Goal: Information Seeking & Learning: Learn about a topic

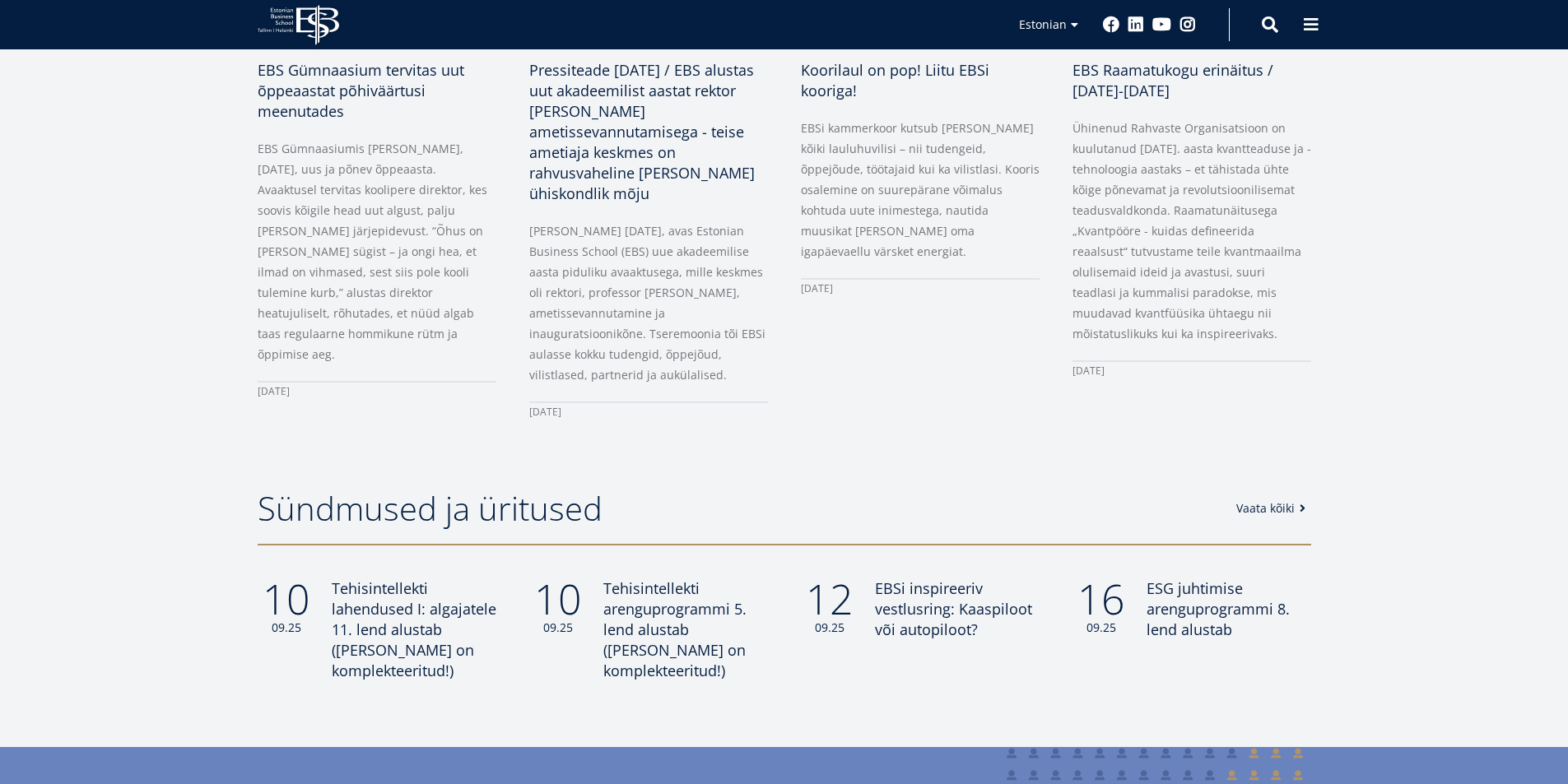
scroll to position [1070, 0]
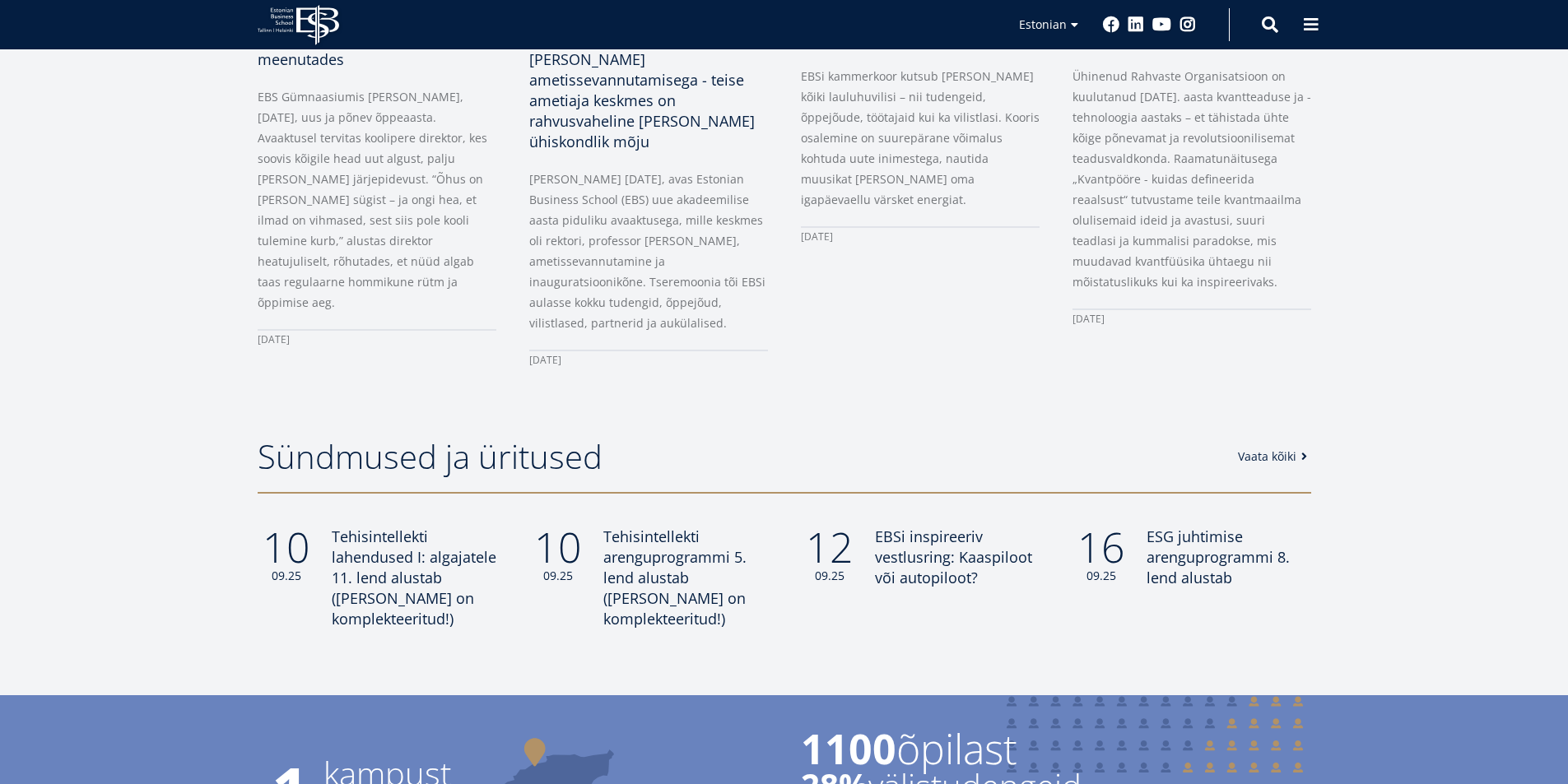
click at [1263, 450] on link "Vaata kõiki" at bounding box center [1276, 456] width 75 height 16
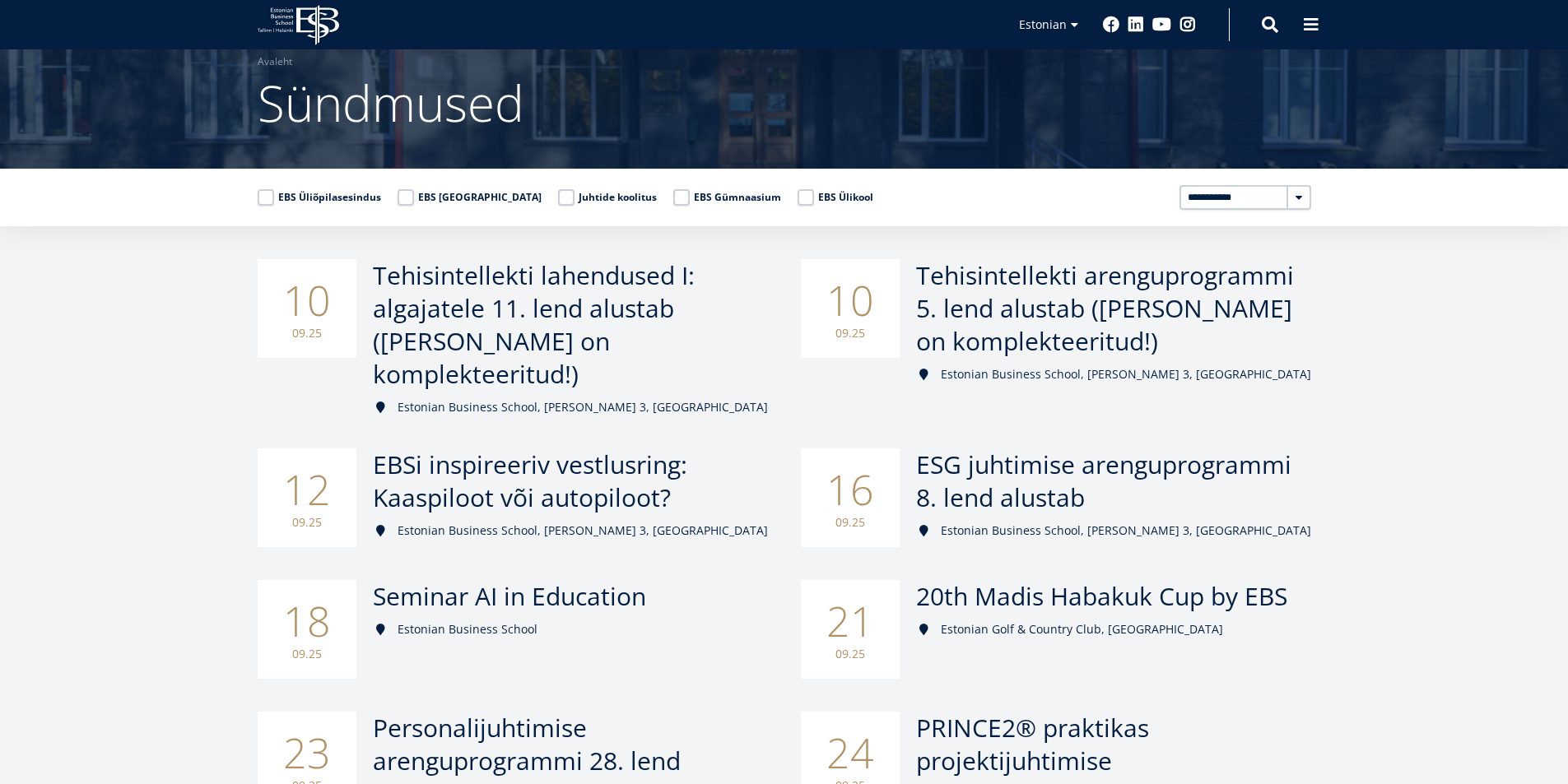
scroll to position [83, 0]
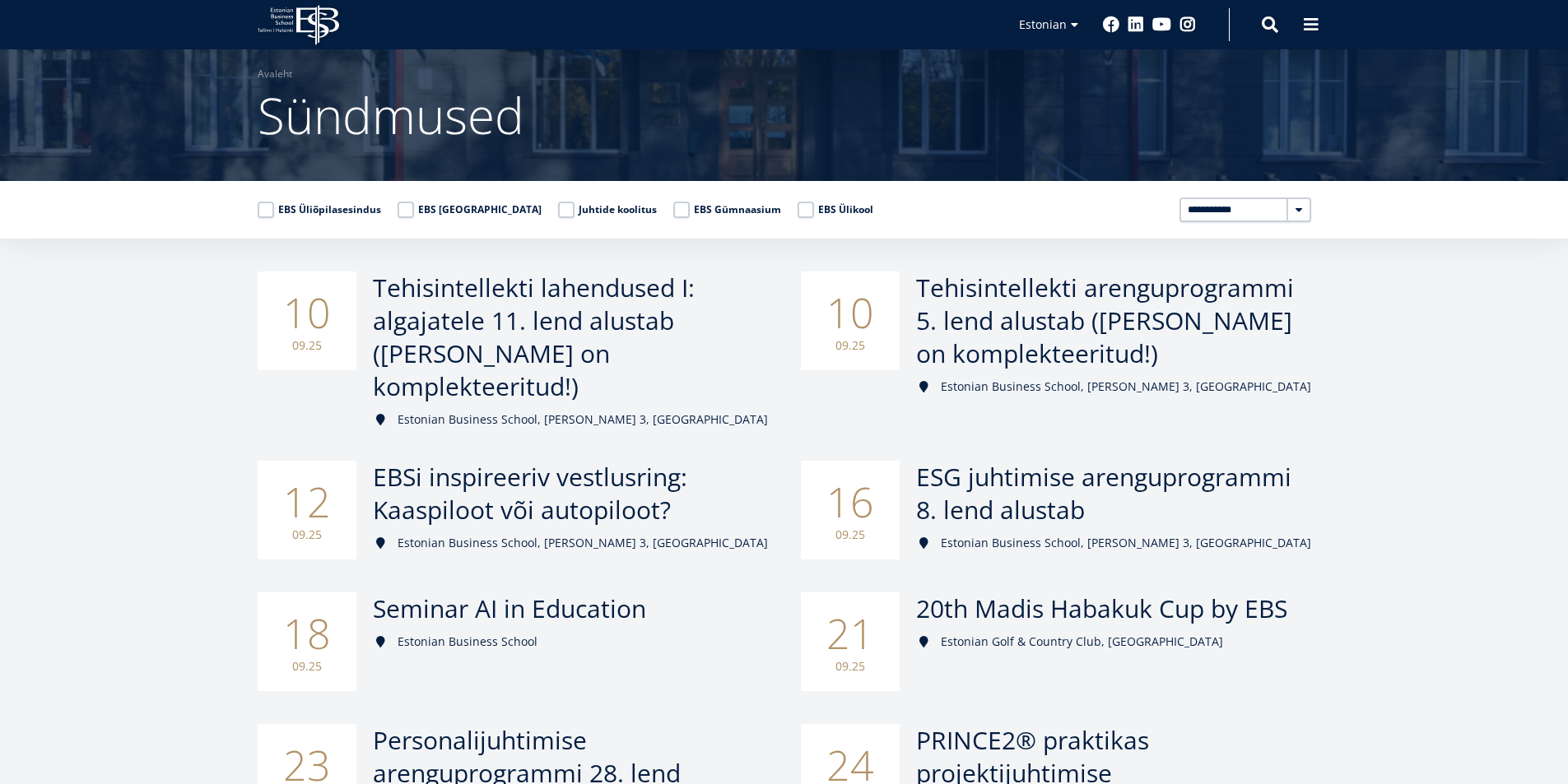
click at [673, 209] on label "EBS Gümnaasium" at bounding box center [727, 210] width 108 height 16
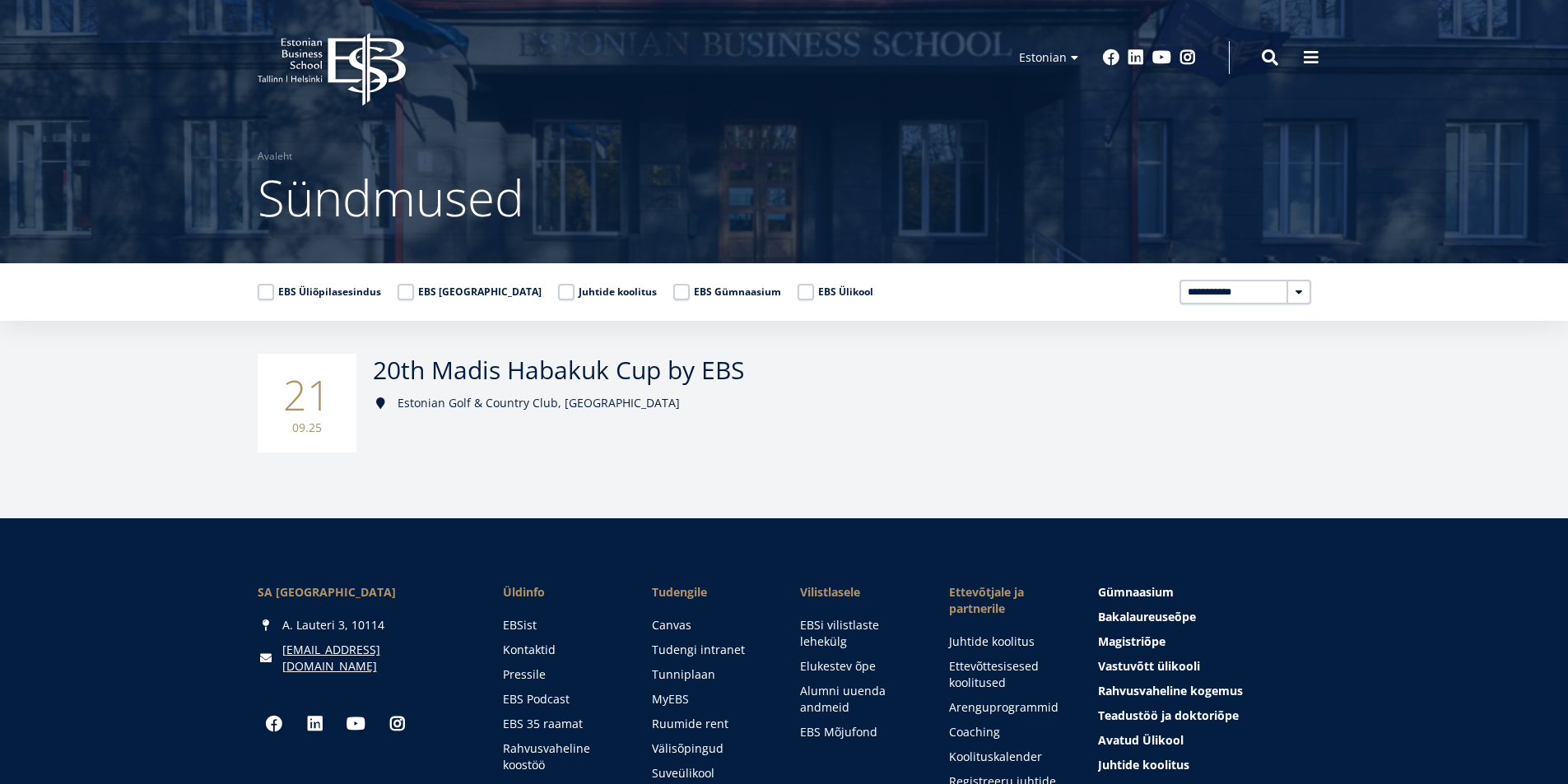
click at [673, 292] on label "EBS Gümnaasium" at bounding box center [727, 291] width 108 height 16
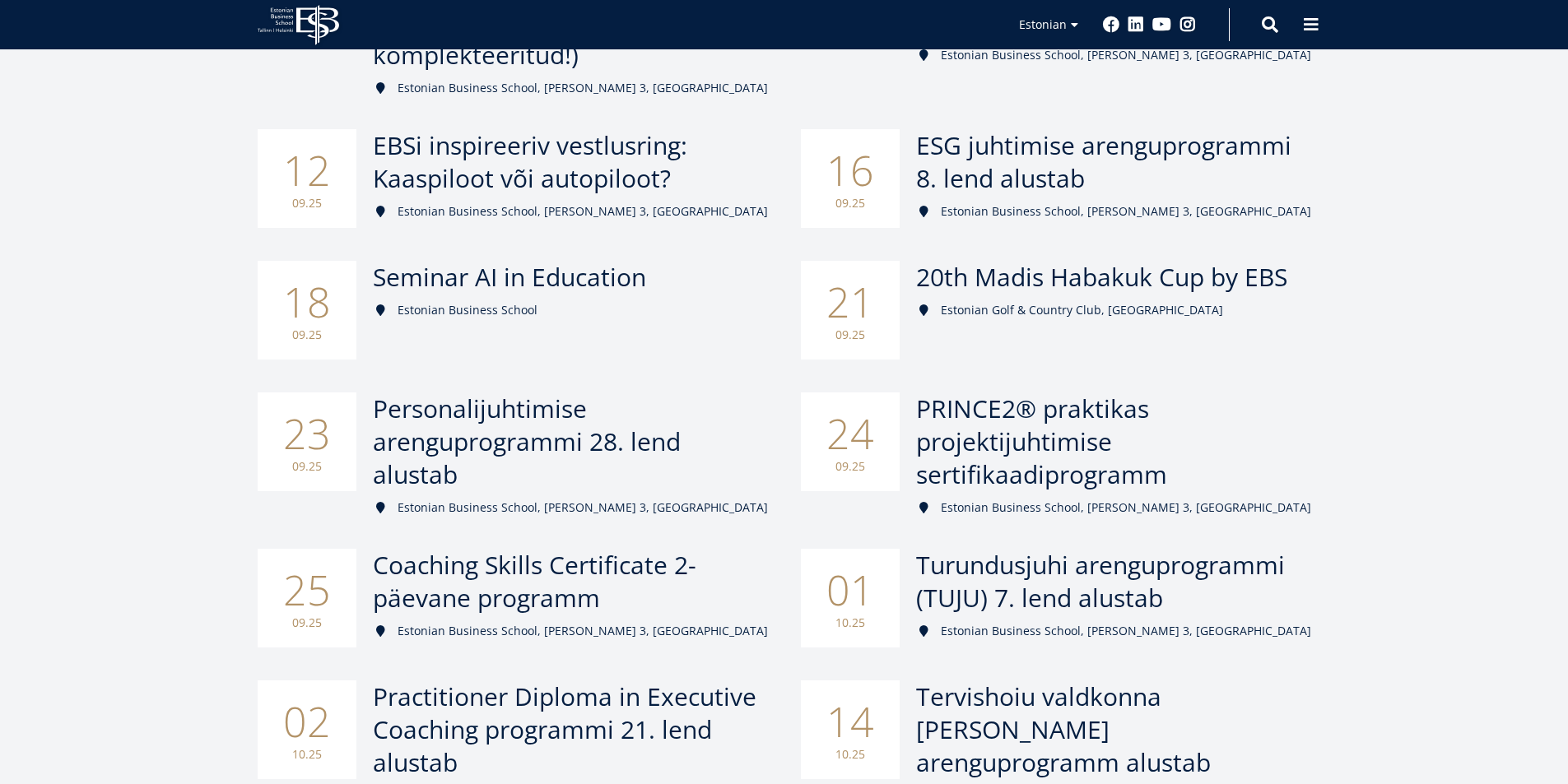
scroll to position [412, 0]
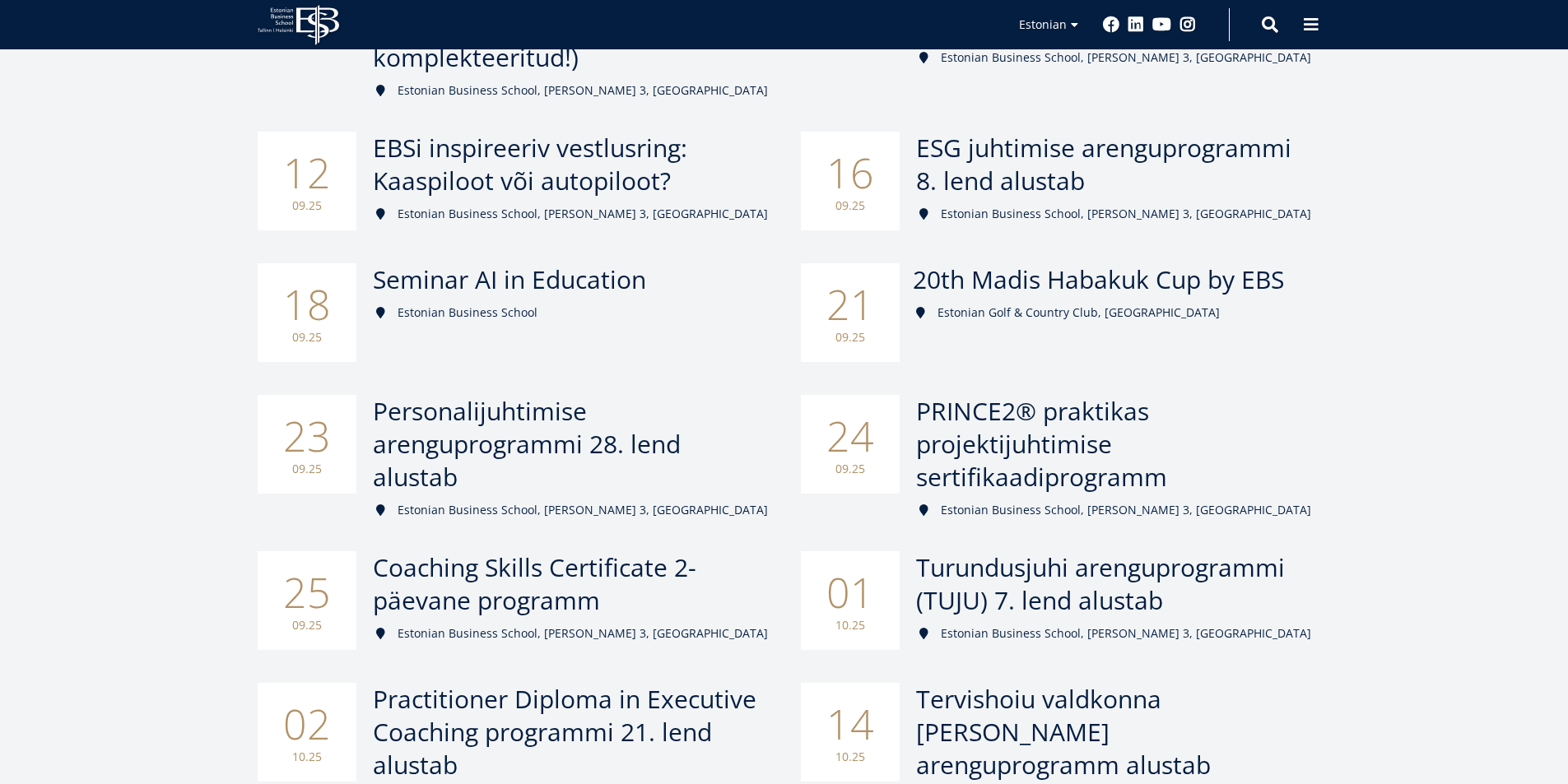
click at [948, 263] on span "20th Madis Habakuk Cup by EBS" at bounding box center [1099, 279] width 371 height 34
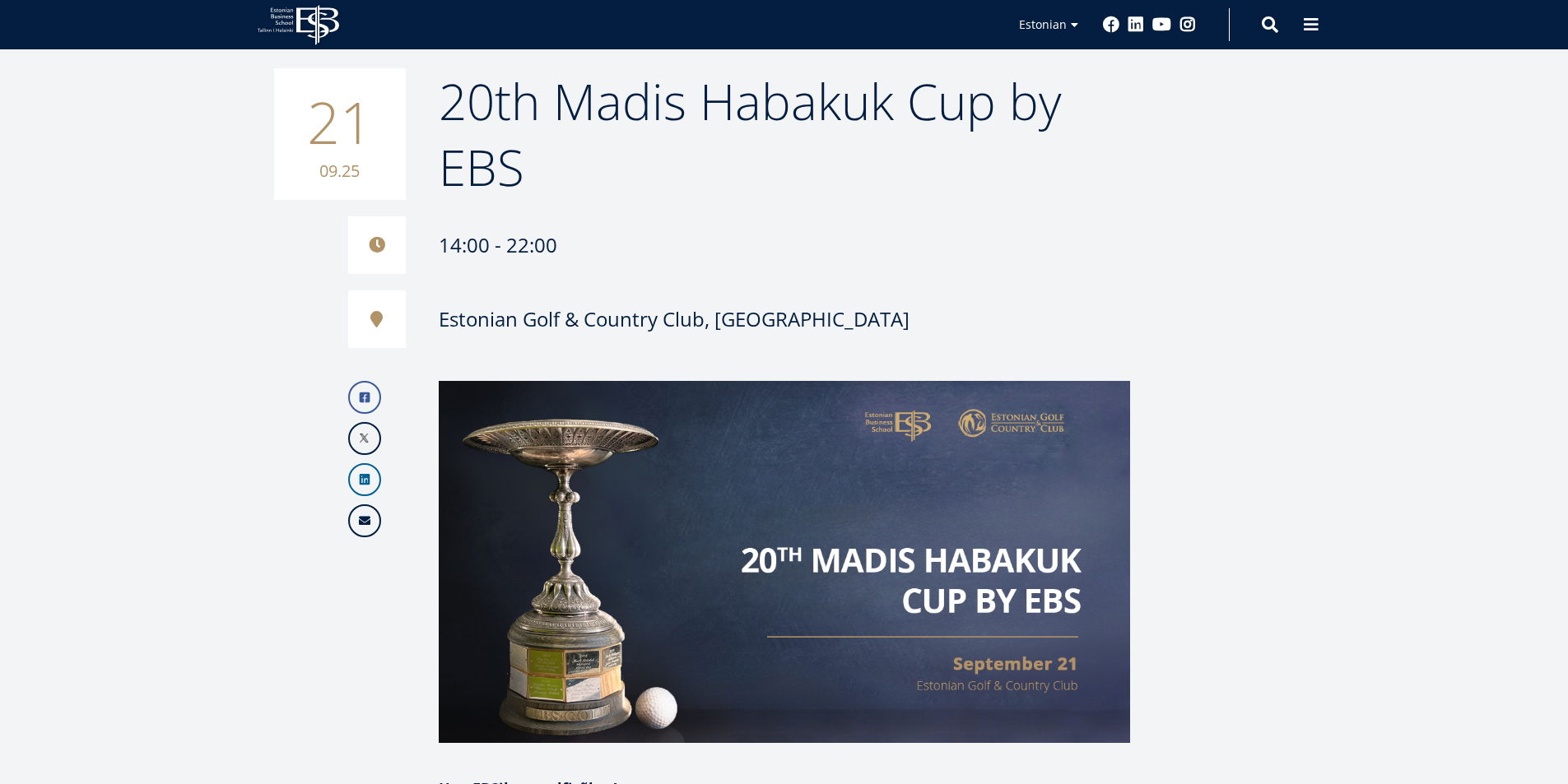
scroll to position [270, 0]
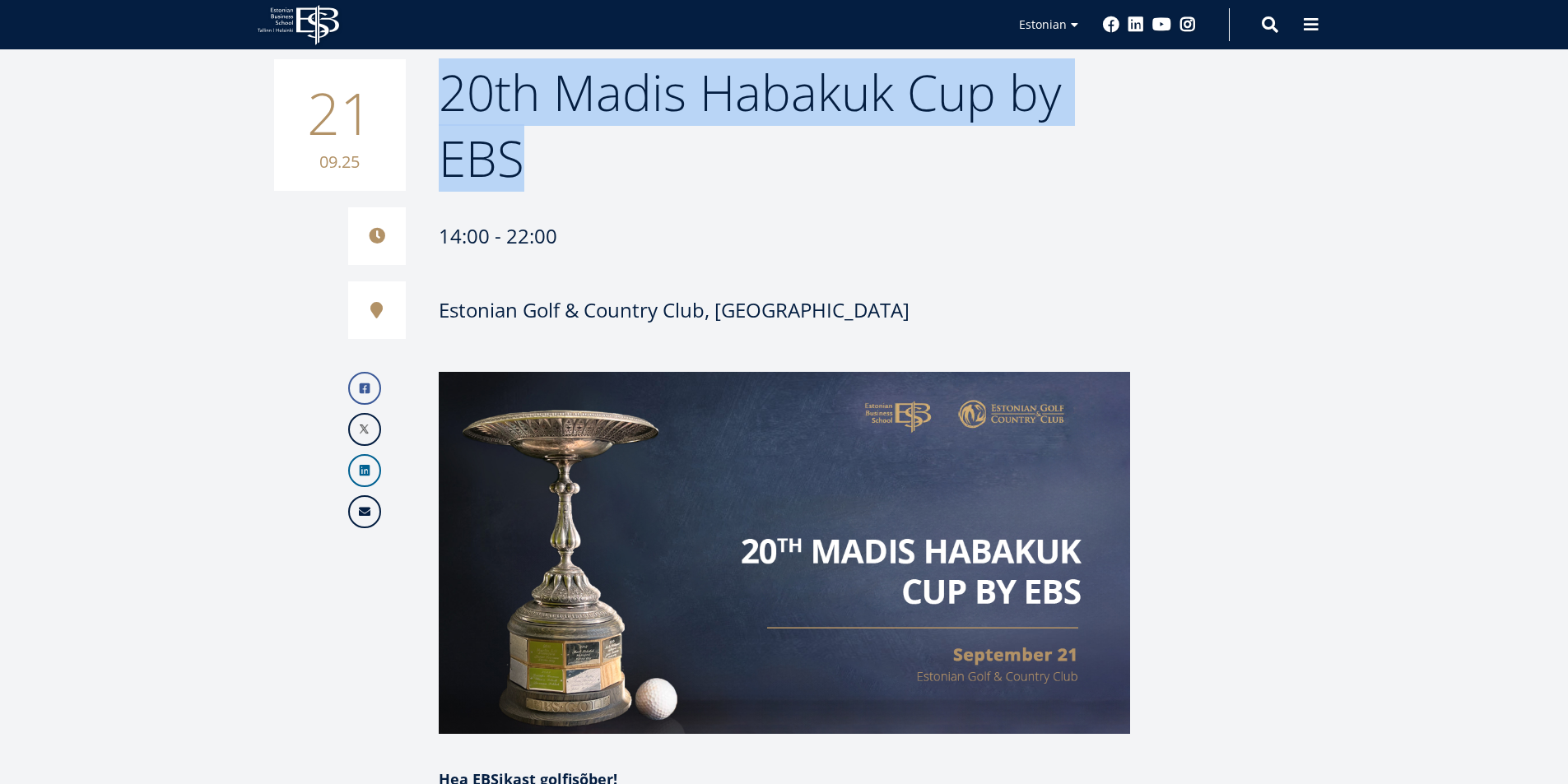
drag, startPoint x: 447, startPoint y: 89, endPoint x: 522, endPoint y: 154, distance: 99.2
click at [522, 154] on span "20th Madis Habakuk Cup by EBS" at bounding box center [750, 125] width 623 height 134
copy span "20th Madis Habakuk Cup by EBS"
